Goal: Find specific page/section: Find specific page/section

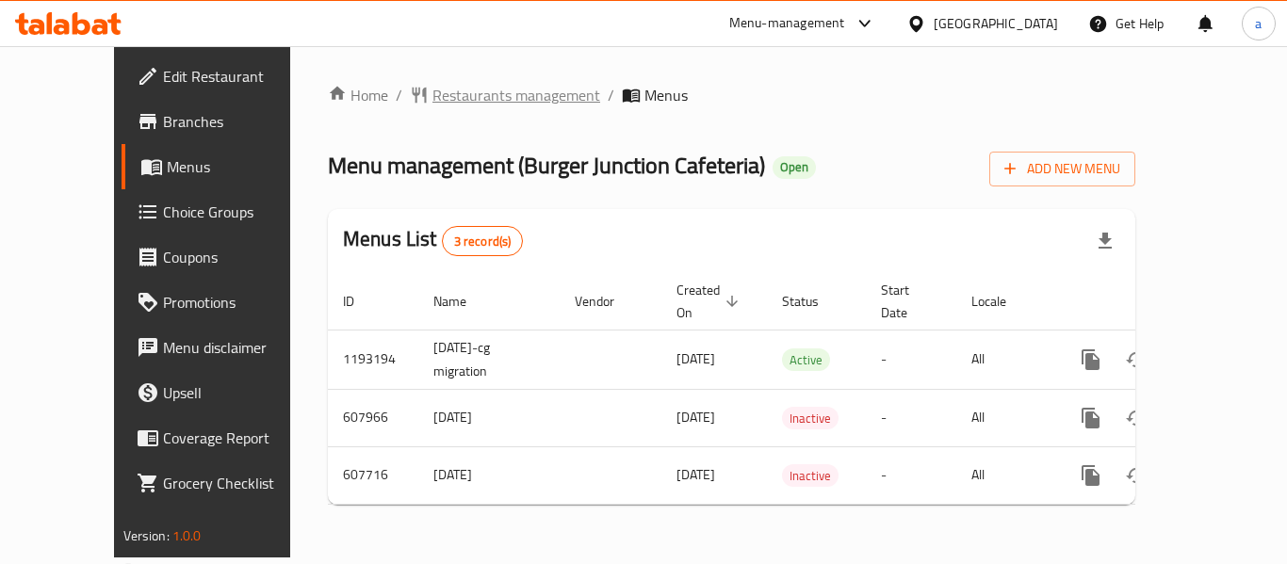
click at [432, 106] on span "Restaurants management" at bounding box center [516, 95] width 168 height 23
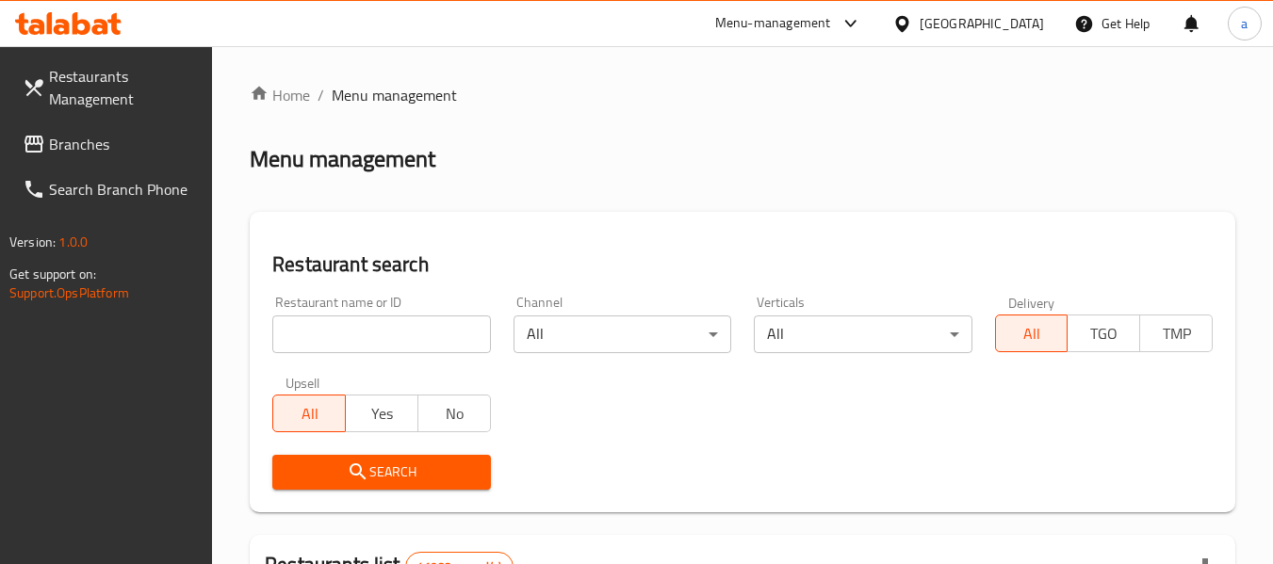
click at [105, 155] on span "Branches" at bounding box center [123, 144] width 149 height 23
